Goal: Use online tool/utility: Utilize a website feature to perform a specific function

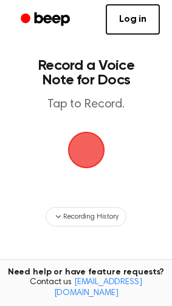
click at [74, 139] on span "button" at bounding box center [86, 150] width 34 height 34
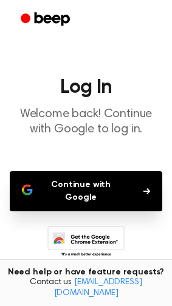
click at [108, 185] on button "Continue with Google" at bounding box center [86, 191] width 153 height 40
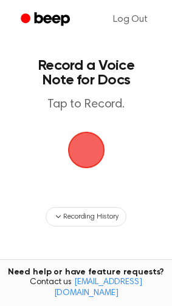
click at [75, 145] on span "button" at bounding box center [86, 150] width 34 height 34
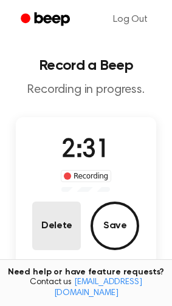
click at [57, 229] on button "Delete" at bounding box center [56, 226] width 49 height 49
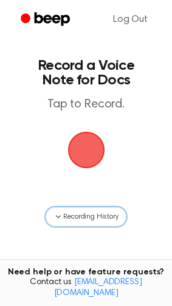
click at [111, 214] on span "Recording History" at bounding box center [90, 217] width 55 height 11
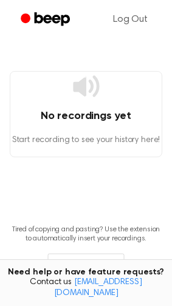
scroll to position [26, 0]
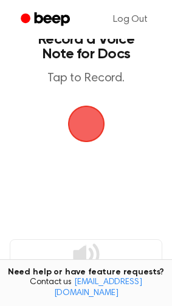
click at [71, 135] on span "button" at bounding box center [86, 124] width 34 height 34
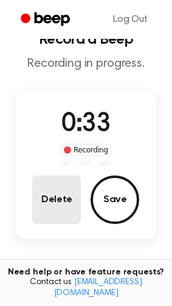
click at [47, 184] on button "Delete" at bounding box center [56, 200] width 49 height 49
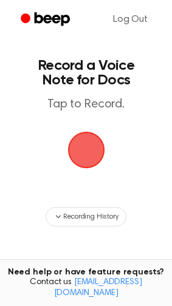
click at [71, 149] on span "button" at bounding box center [86, 150] width 34 height 34
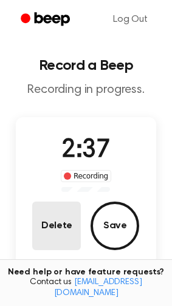
click at [62, 224] on button "Delete" at bounding box center [56, 226] width 49 height 49
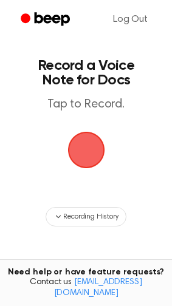
click at [102, 144] on span "button" at bounding box center [86, 150] width 34 height 34
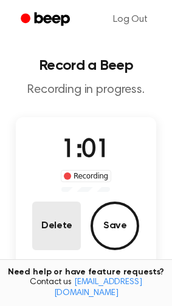
click at [66, 238] on button "Delete" at bounding box center [56, 226] width 49 height 49
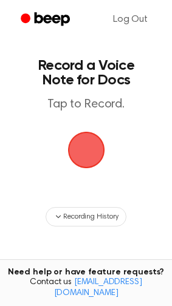
click at [101, 145] on span "button" at bounding box center [86, 150] width 34 height 34
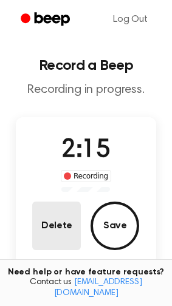
click at [61, 220] on button "Delete" at bounding box center [56, 226] width 49 height 49
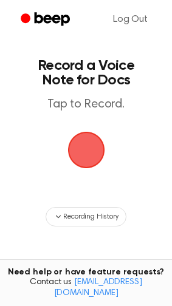
click at [84, 156] on span "button" at bounding box center [86, 150] width 34 height 34
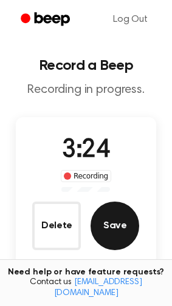
click at [134, 224] on button "Save" at bounding box center [115, 226] width 49 height 49
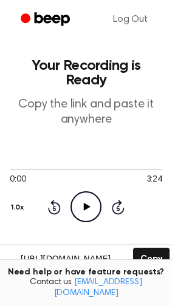
click at [88, 192] on icon "Play Audio" at bounding box center [86, 207] width 31 height 31
click at [71, 192] on circle at bounding box center [86, 207] width 30 height 30
click at [94, 192] on icon "Play Audio" at bounding box center [86, 207] width 31 height 31
click at [12, 202] on button "1.0x" at bounding box center [19, 208] width 18 height 21
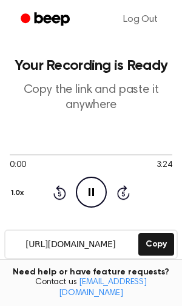
click at [18, 192] on button "1.0x" at bounding box center [19, 193] width 18 height 21
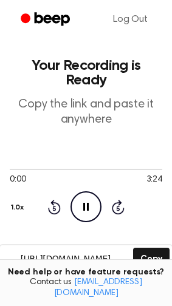
click at [49, 200] on icon at bounding box center [54, 207] width 13 height 15
click at [99, 192] on icon "Pause Audio" at bounding box center [86, 207] width 31 height 31
click at [99, 192] on icon "Play Audio" at bounding box center [86, 207] width 31 height 31
click at [112, 199] on icon "Skip 5 seconds" at bounding box center [117, 207] width 13 height 16
click at [111, 192] on div "Rewind 5 seconds Pause Audio Skip 5 seconds" at bounding box center [85, 207] width 77 height 31
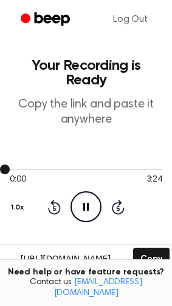
click at [22, 164] on div at bounding box center [86, 169] width 153 height 10
drag, startPoint x: 6, startPoint y: 153, endPoint x: 46, endPoint y: 157, distance: 40.4
click at [46, 164] on div at bounding box center [86, 169] width 153 height 10
click at [83, 175] on div "0:00 3:24 1.0x Rewind 5 seconds Pause Audio Skip 5 seconds" at bounding box center [86, 193] width 153 height 58
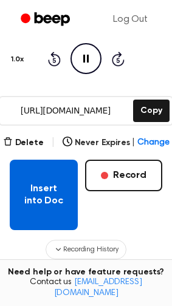
scroll to position [156, 0]
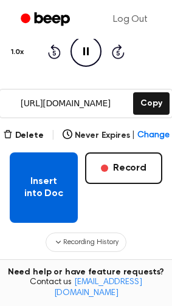
click at [54, 187] on button "Insert into Doc" at bounding box center [44, 188] width 68 height 71
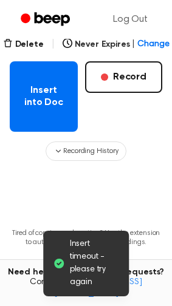
scroll to position [241, 0]
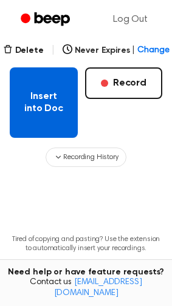
click at [70, 94] on button "Insert into Doc" at bounding box center [44, 102] width 68 height 71
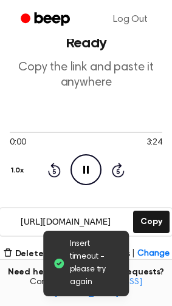
scroll to position [28, 0]
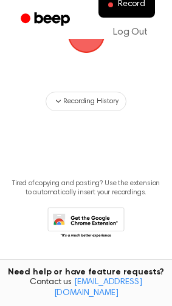
scroll to position [122, 0]
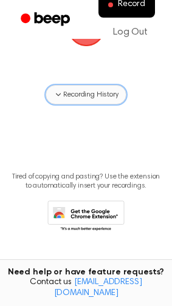
click at [91, 99] on span "Recording History" at bounding box center [90, 94] width 55 height 11
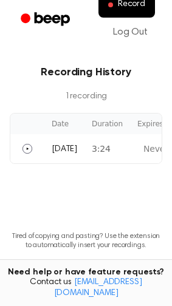
scroll to position [211, 0]
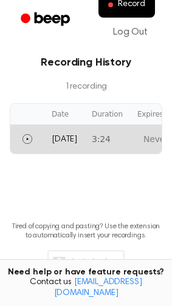
click at [117, 150] on td "3:24" at bounding box center [108, 139] width 46 height 29
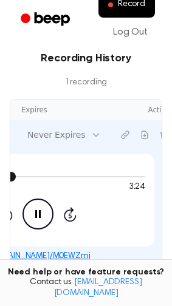
scroll to position [0, 122]
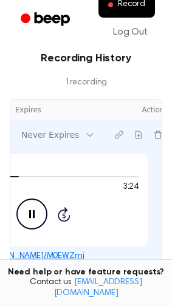
click at [16, 211] on icon "Pause Audio" at bounding box center [31, 214] width 31 height 31
